Goal: Navigation & Orientation: Find specific page/section

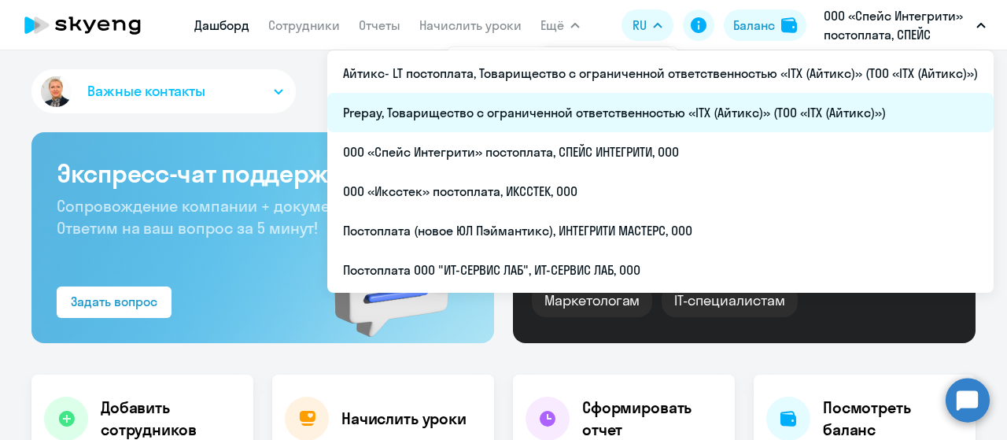
click at [412, 111] on li "Prepay, Товарищество с ограниченной ответственностью «ITX (Айтикс)» (ТОО «ITX (…" at bounding box center [660, 112] width 666 height 39
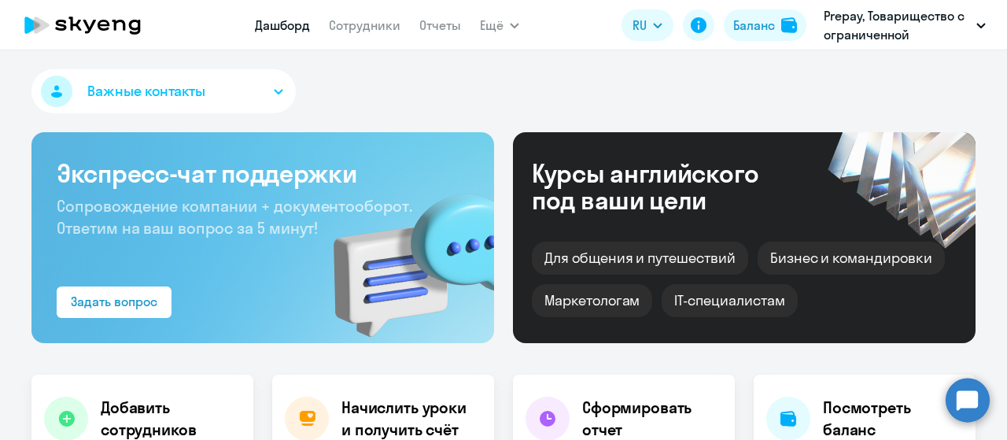
click at [349, 12] on nav "Дашборд Сотрудники Отчеты" at bounding box center [358, 24] width 206 height 31
click at [356, 25] on link "Сотрудники" at bounding box center [365, 25] width 72 height 16
select select "30"
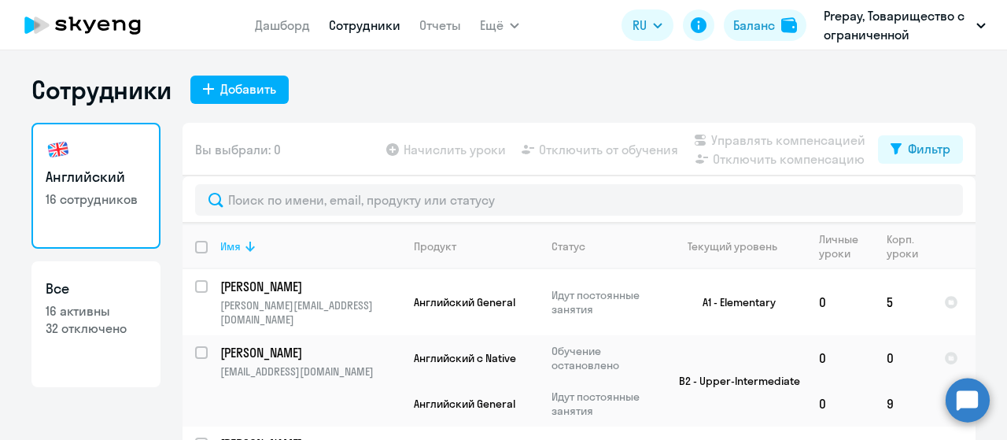
click at [245, 249] on icon at bounding box center [249, 246] width 9 height 10
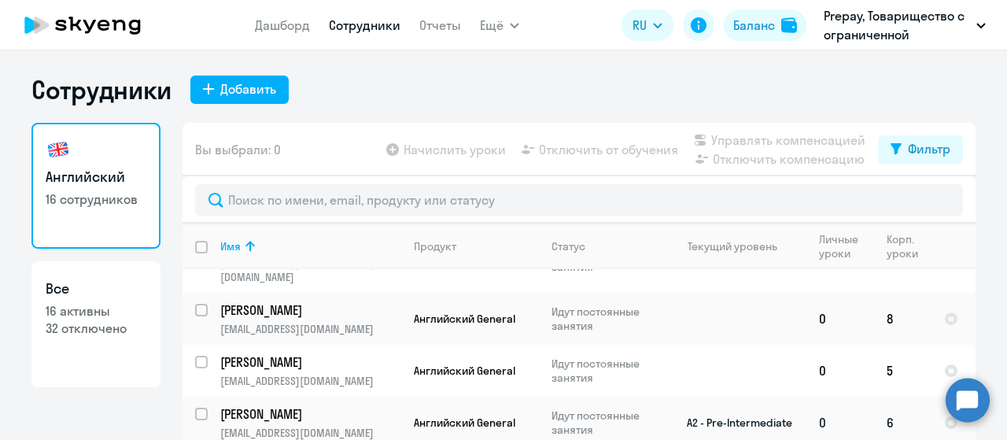
scroll to position [669, 0]
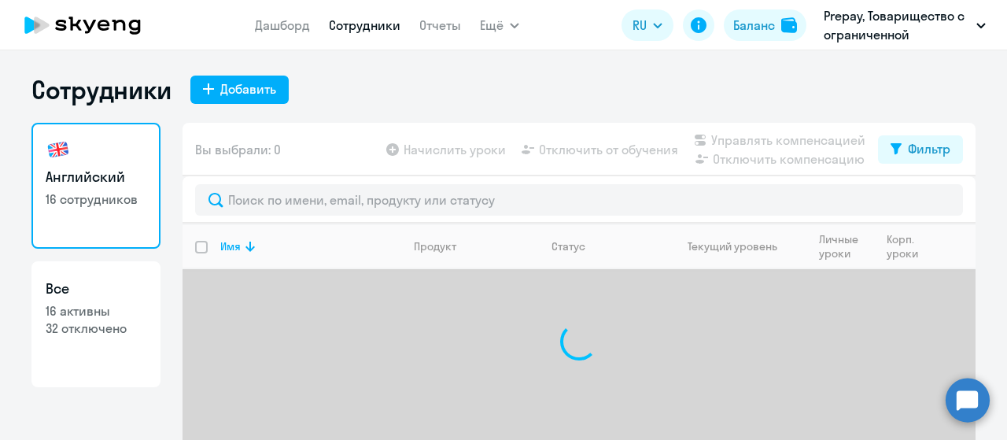
select select "30"
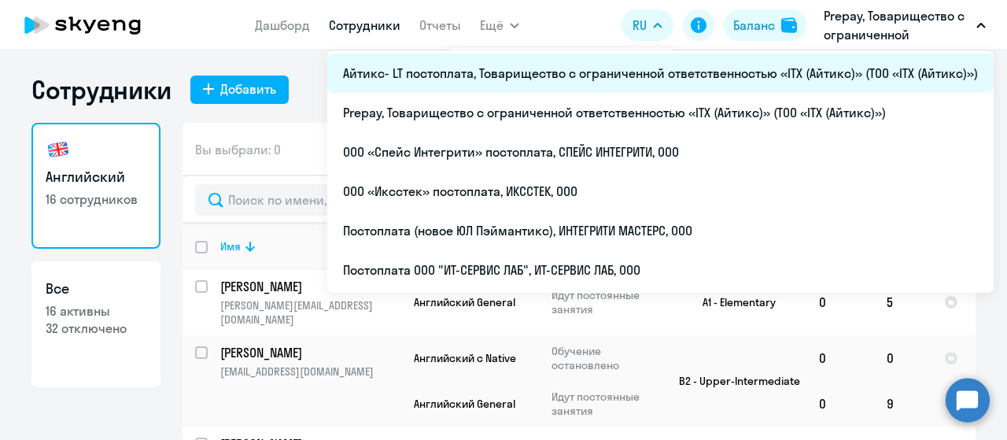
click at [719, 76] on li "Айтикс- LT постоплата, Товарищество с ограниченной ответственностью «ITX (Айтик…" at bounding box center [660, 72] width 666 height 39
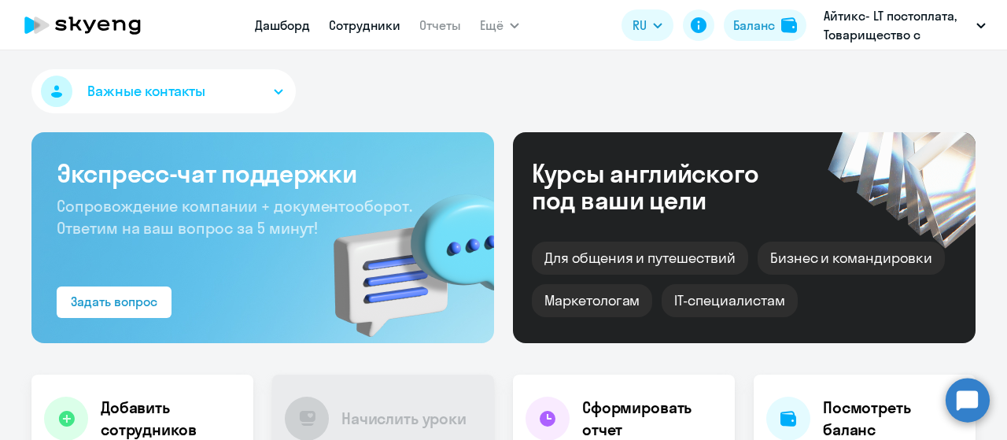
click at [363, 28] on link "Сотрудники" at bounding box center [365, 25] width 72 height 16
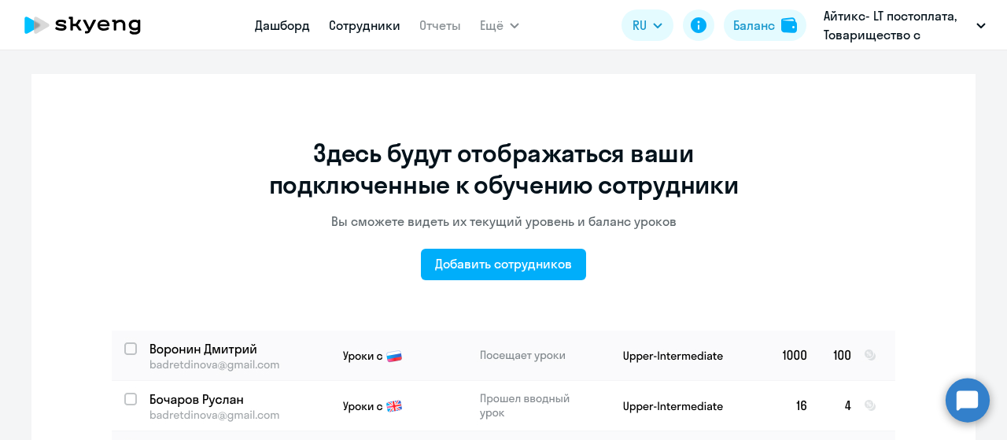
click at [266, 27] on link "Дашборд" at bounding box center [282, 25] width 55 height 16
